Goal: Information Seeking & Learning: Learn about a topic

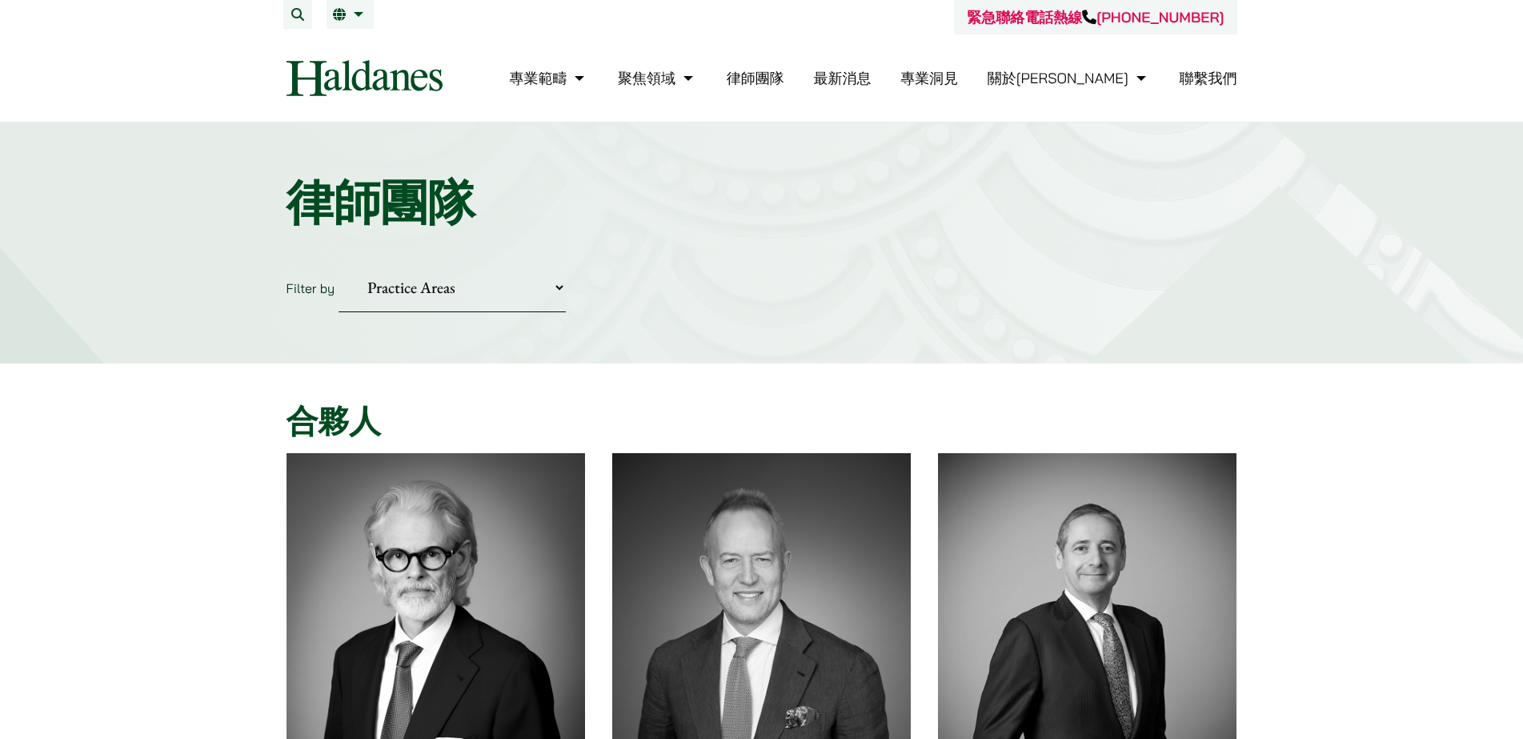
click at [556, 293] on select "Practice Areas 傳媒、娛樂及體育事務 公司及商業業務 刑事辯護 反壟斷和競爭法 婚姻及家事法 欺詐、資產追踪和追討 民事訴訟及爭議解決 物業及物…" at bounding box center [452, 287] width 227 height 49
click at [295, 16] on button "Search" at bounding box center [297, 14] width 29 height 29
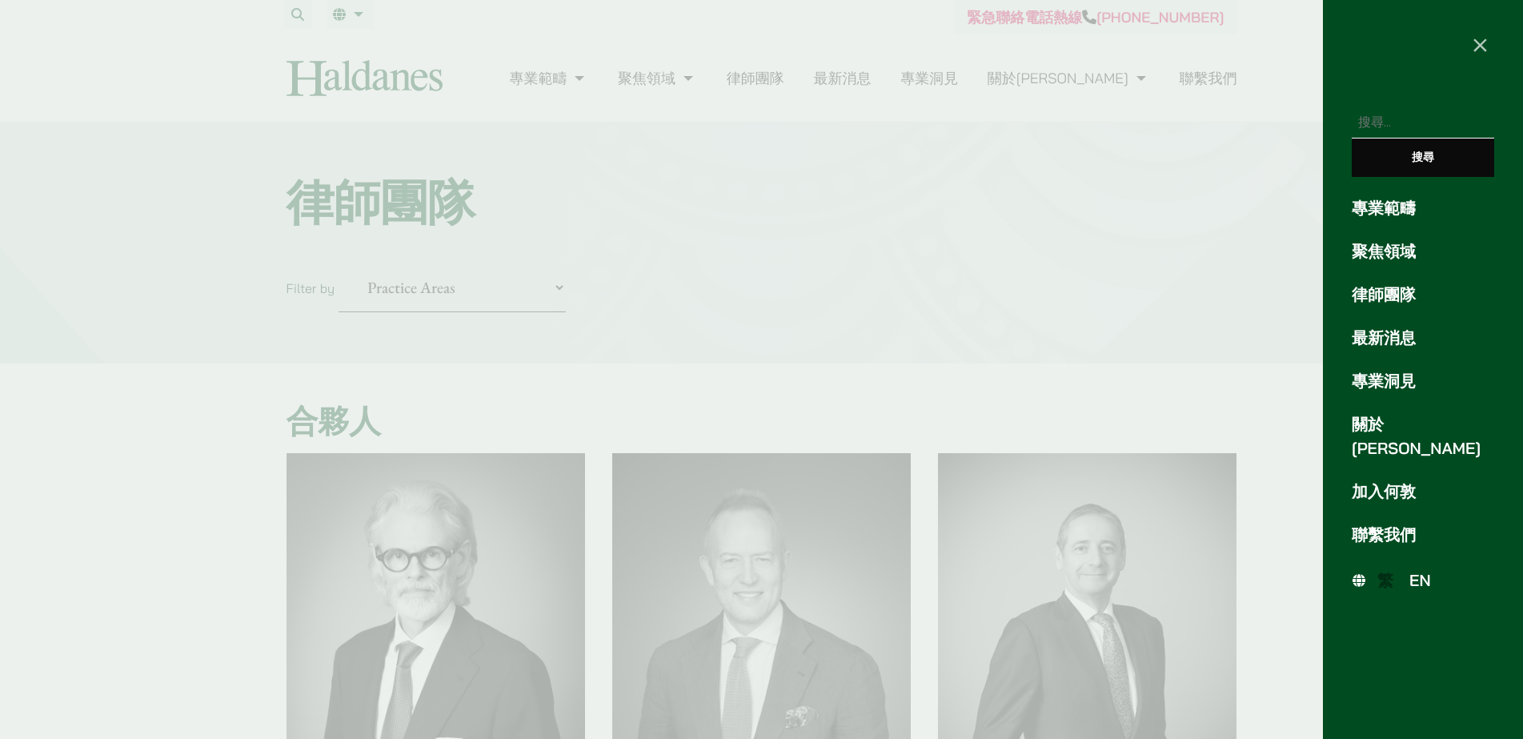
click at [1385, 117] on input "搜尋關鍵字:" at bounding box center [1423, 122] width 142 height 33
type input "dou dou"
click at [1438, 164] on input "搜尋" at bounding box center [1423, 157] width 142 height 38
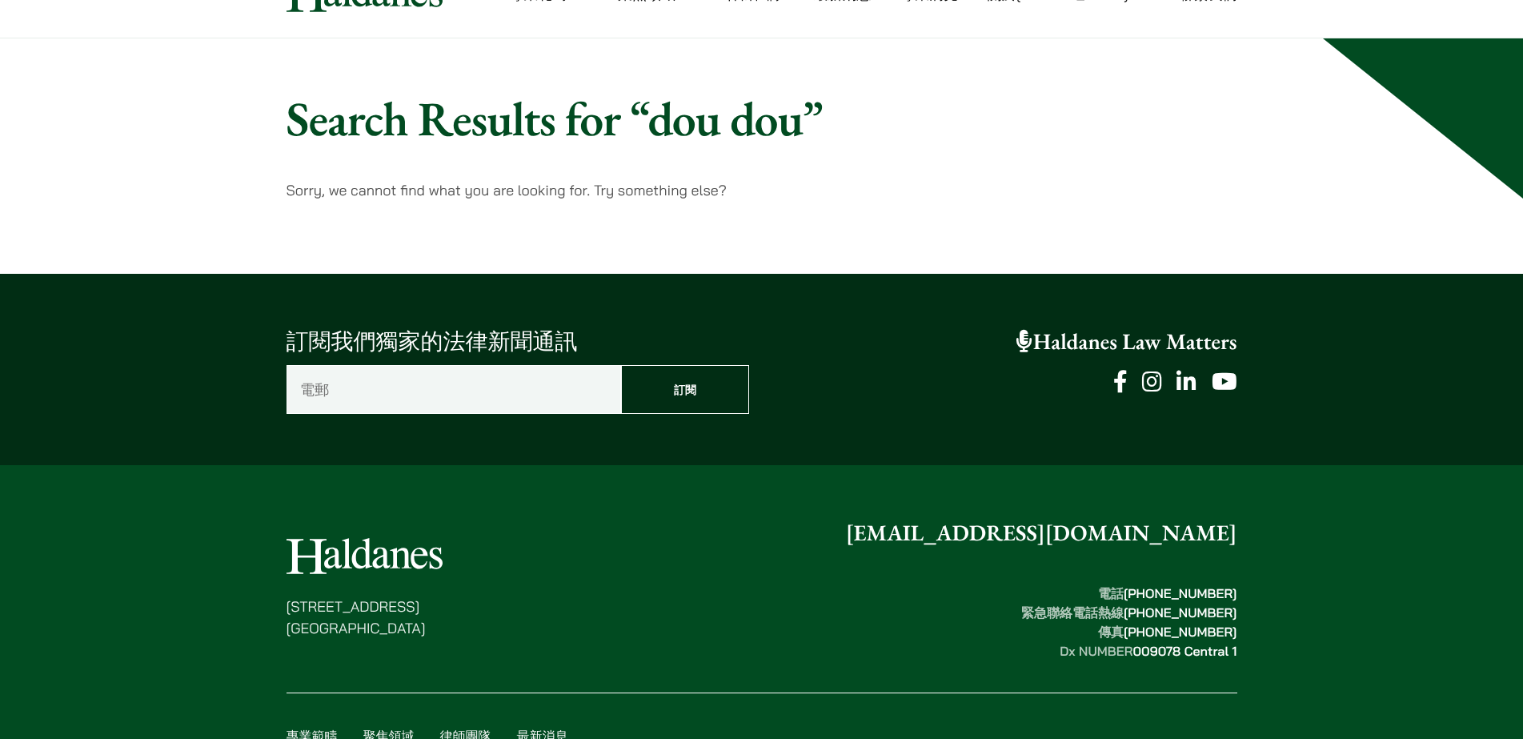
scroll to position [164, 0]
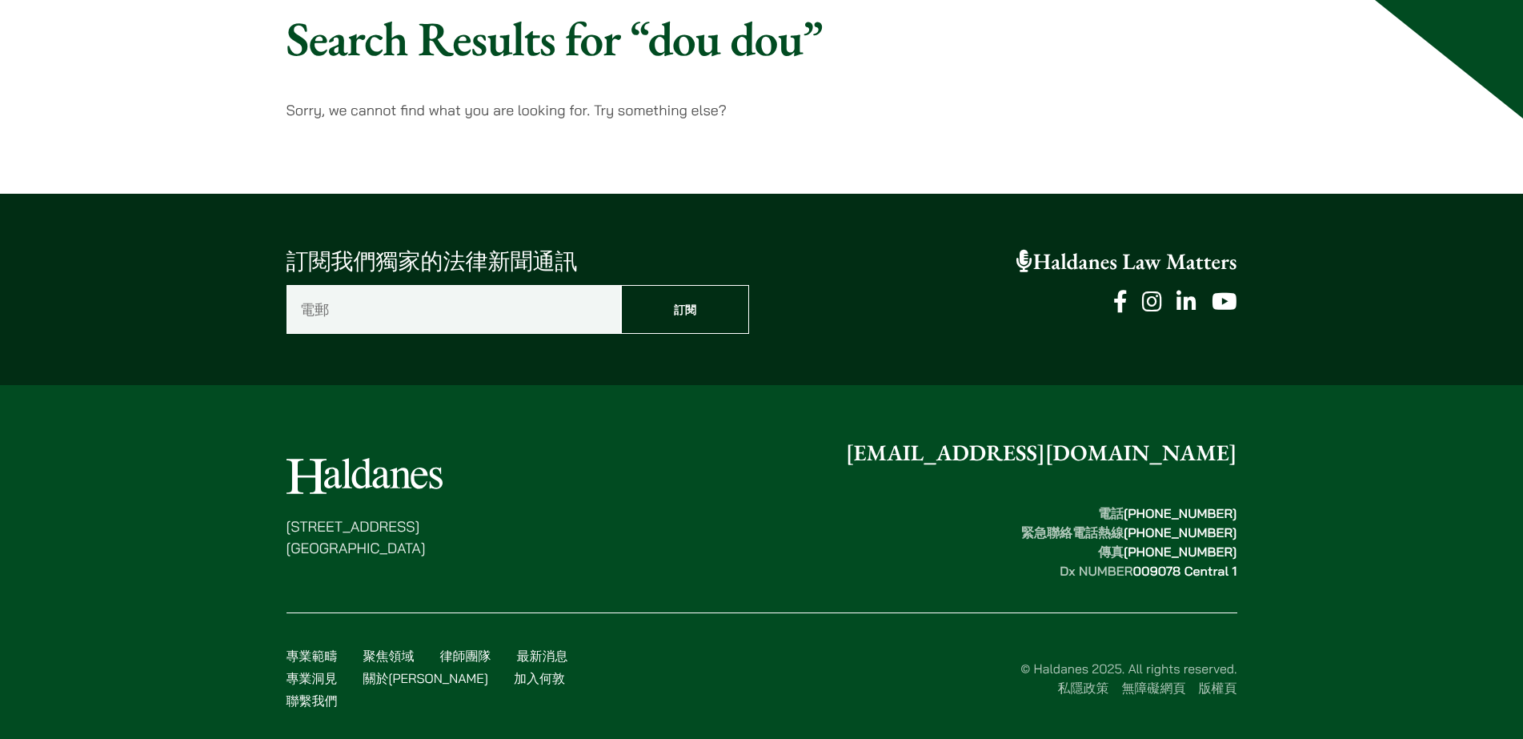
click at [467, 662] on link "律師團隊" at bounding box center [465, 655] width 51 height 16
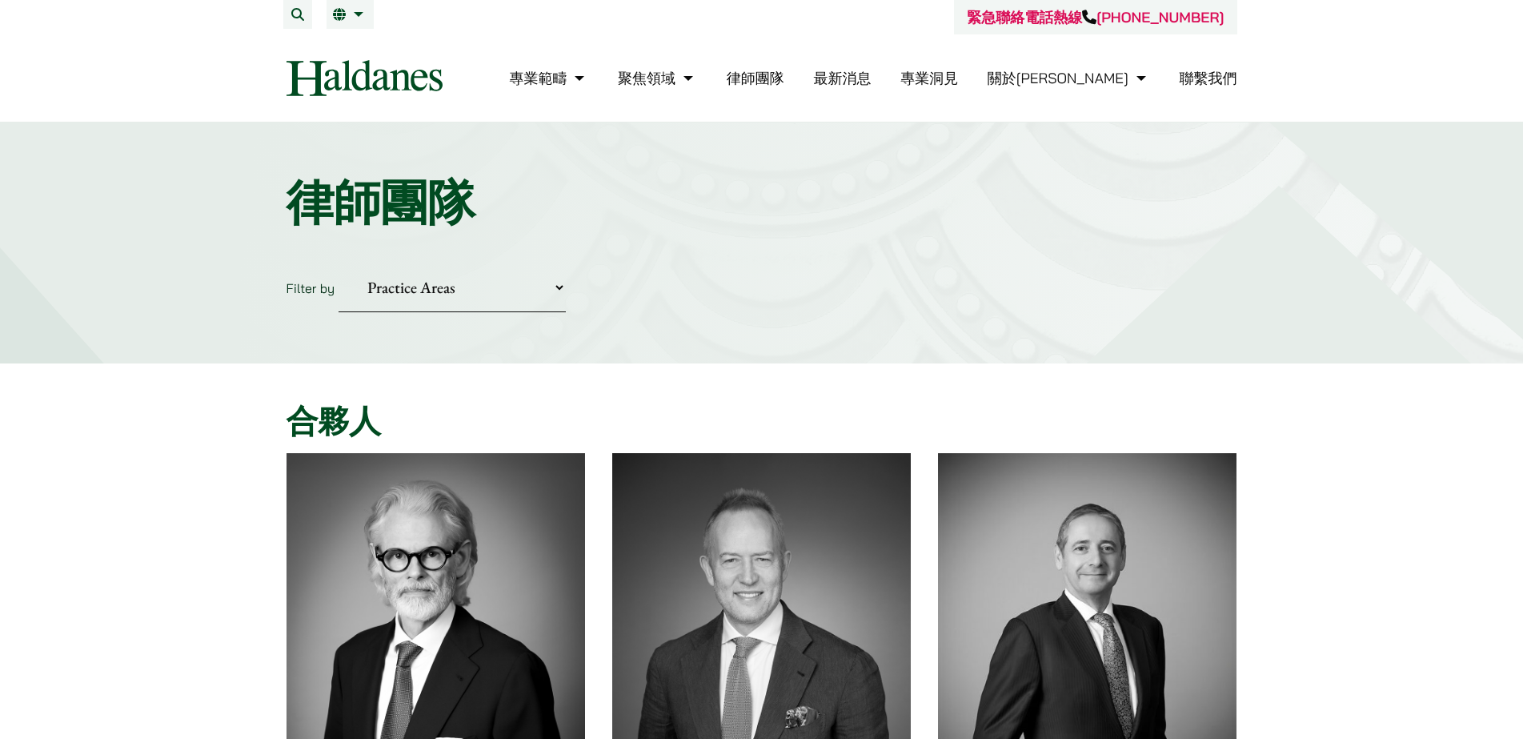
click at [871, 78] on link "最新消息" at bounding box center [842, 78] width 58 height 18
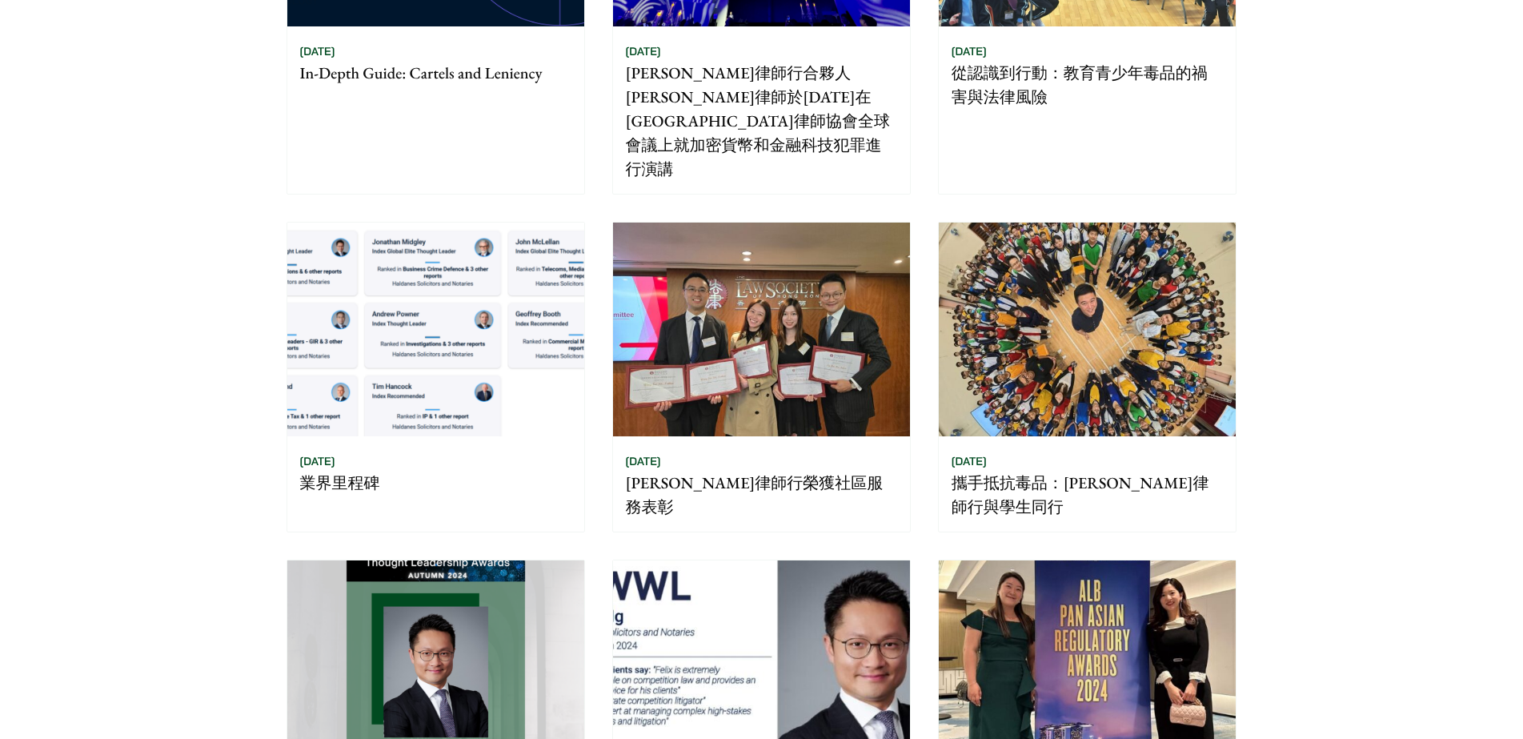
scroll to position [160, 0]
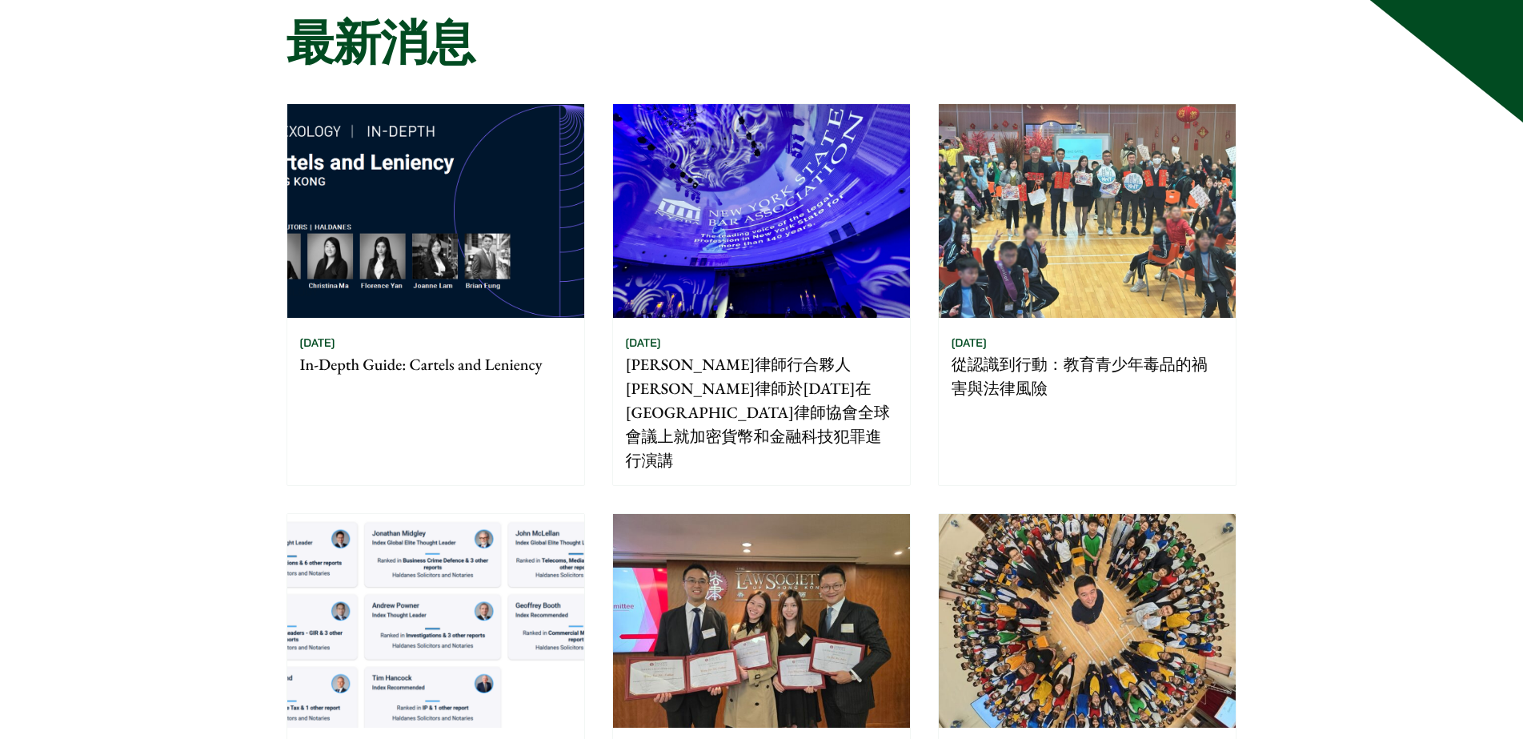
click at [708, 399] on p "[PERSON_NAME]律師行合夥人[PERSON_NAME]律師於[DATE]在[GEOGRAPHIC_DATA]律師協會全球會議上就加密貨幣和金融科技犯…" at bounding box center [761, 412] width 271 height 120
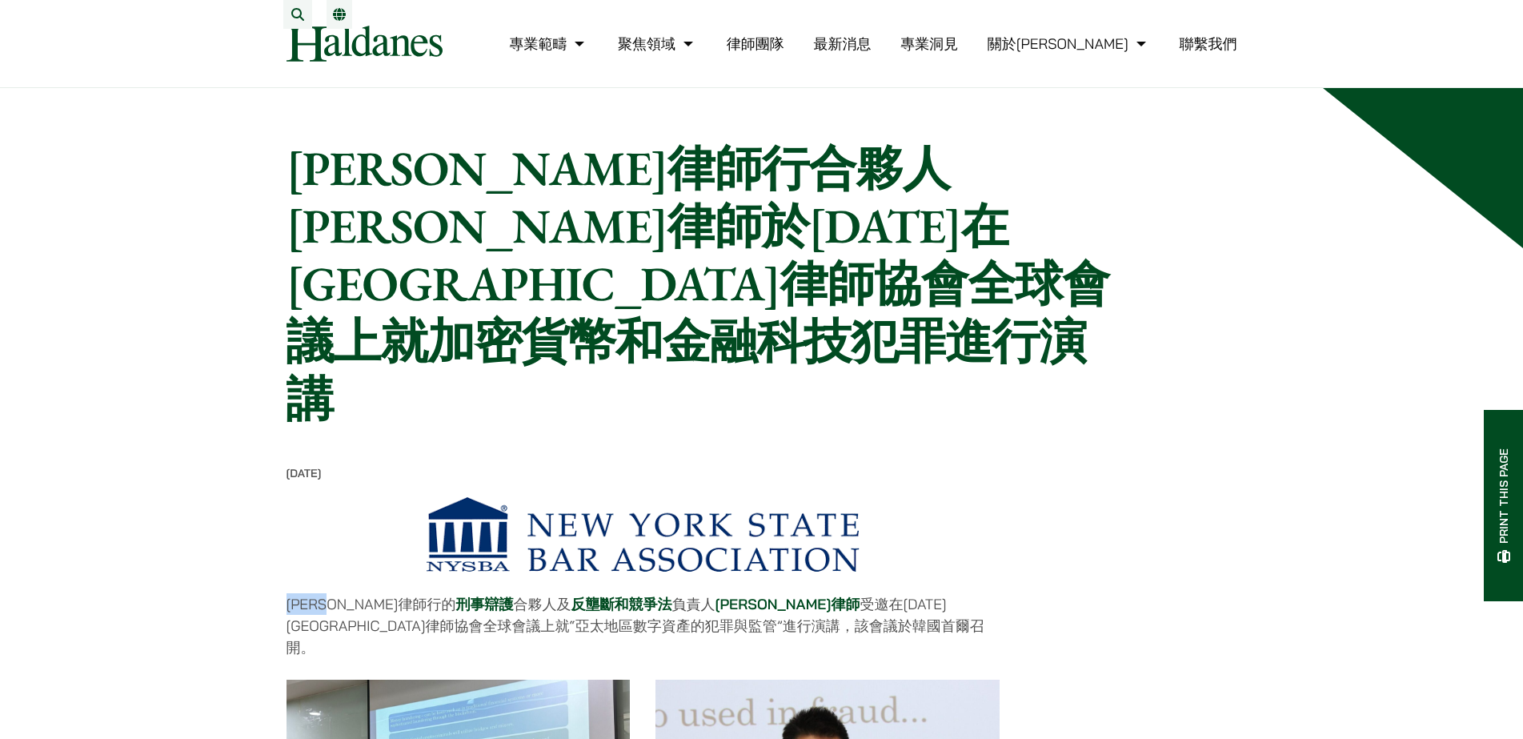
drag, startPoint x: 287, startPoint y: 503, endPoint x: 354, endPoint y: 502, distance: 66.4
click at [354, 593] on p "[PERSON_NAME]律師行的 刑事辯護 合夥人及 反壟斷和競爭法 負責人 [PERSON_NAME]律師 受邀在[DATE]紐約州律師協會全球會議上就“…" at bounding box center [643, 625] width 713 height 65
copy p "[PERSON_NAME]律師行"
